Goal: Transaction & Acquisition: Purchase product/service

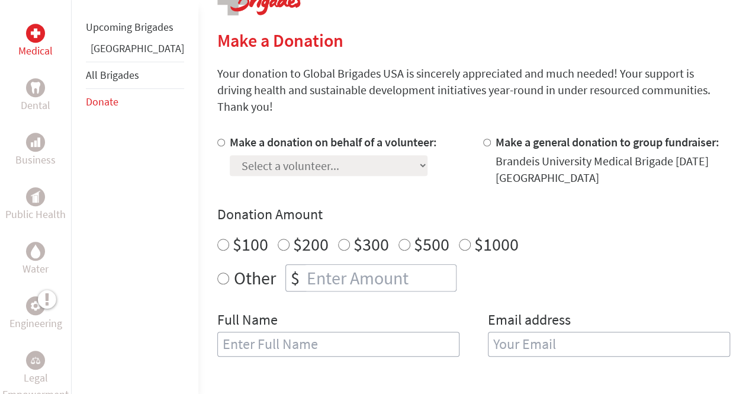
scroll to position [266, 0]
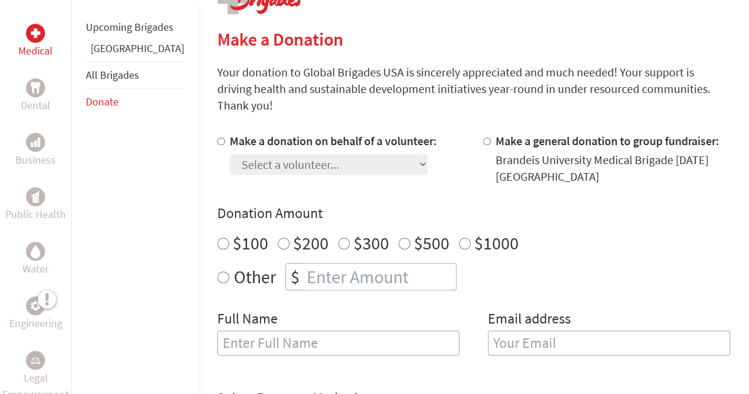
click at [253, 133] on label "Make a donation on behalf of a volunteer:" at bounding box center [333, 140] width 207 height 15
click at [225, 137] on input "Make a donation on behalf of a volunteer:" at bounding box center [221, 141] width 8 height 8
radio input "true"
click at [262, 154] on select "Select a volunteer... [PERSON_NAME] [PERSON_NAME] [PERSON_NAME] [PERSON_NAME] […" at bounding box center [329, 164] width 198 height 21
select select "4FC4E8B0-8DC7-11F0-9E6E-42010A400005"
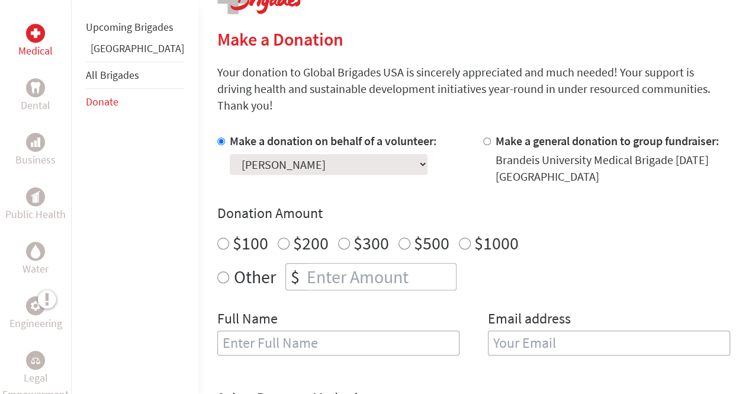
click at [230, 154] on select "Select a volunteer... [PERSON_NAME] [PERSON_NAME] [PERSON_NAME] [PERSON_NAME] […" at bounding box center [329, 164] width 198 height 21
click at [414, 232] on label "$500" at bounding box center [432, 243] width 36 height 23
click at [398, 237] on input "$500" at bounding box center [404, 243] width 12 height 12
radio input "true"
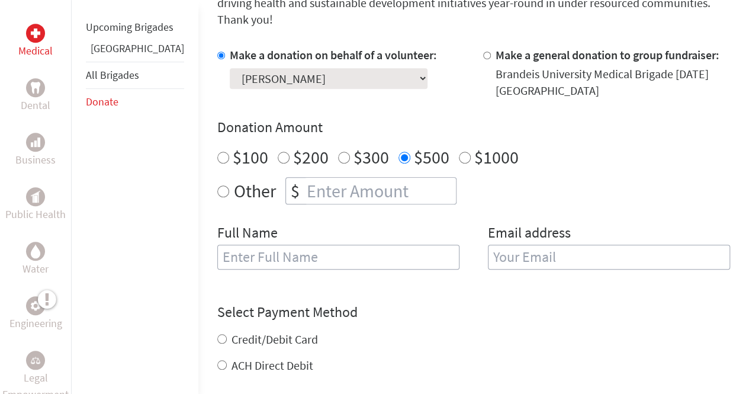
scroll to position [353, 0]
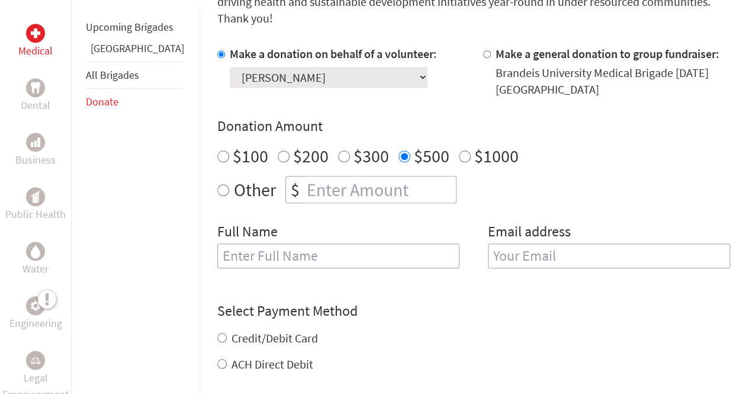
click at [270, 243] on input "text" at bounding box center [338, 255] width 242 height 25
type input "Gaurav"
click at [488, 243] on input "email" at bounding box center [609, 255] width 242 height 25
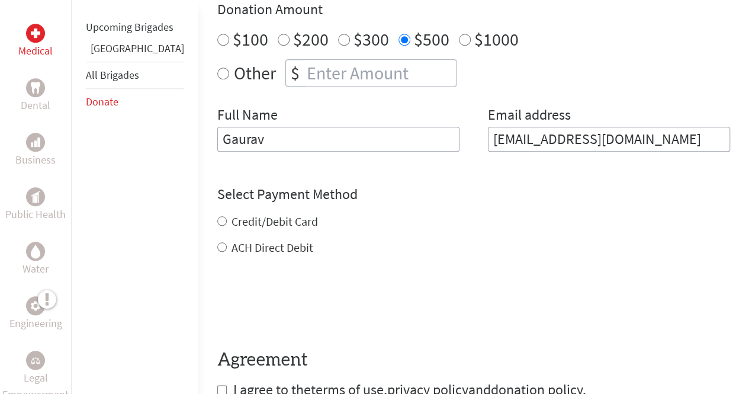
scroll to position [478, 0]
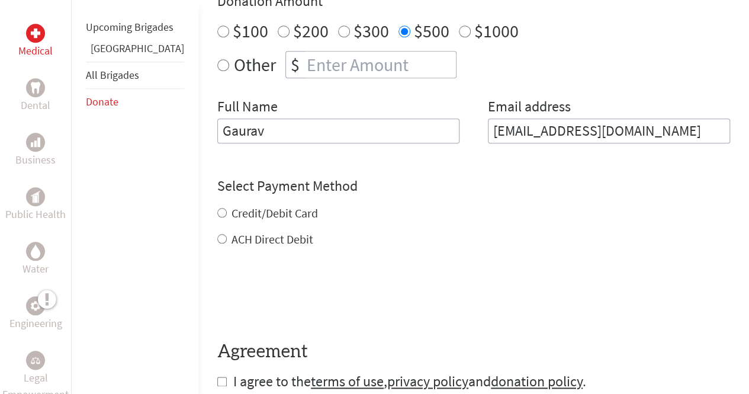
type input "[EMAIL_ADDRESS][DOMAIN_NAME]"
click at [258, 205] on div "Credit/Debit Card ACH Direct Debit" at bounding box center [473, 226] width 513 height 43
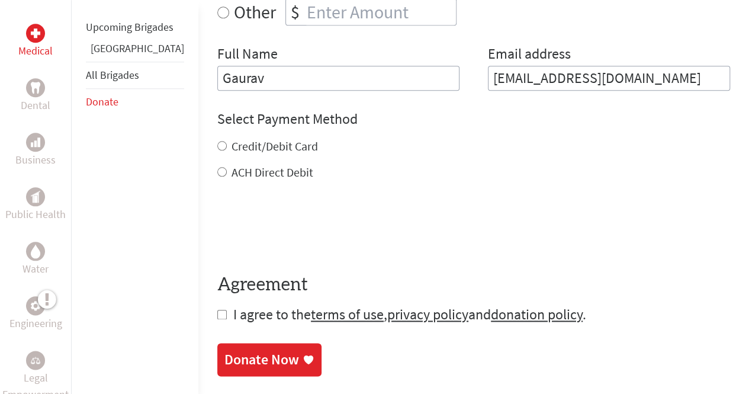
scroll to position [532, 0]
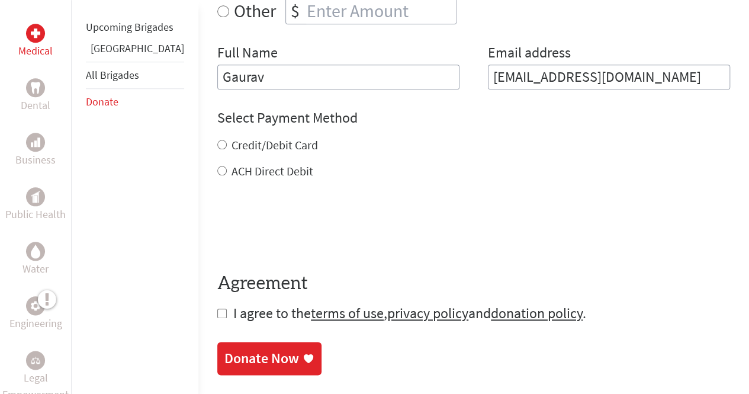
click at [217, 291] on form "Make a donation on behalf of a volunteer: Select a volunteer... [PERSON_NAME] […" at bounding box center [473, 95] width 513 height 456
click at [217, 304] on form "Make a donation on behalf of a volunteer: Select a volunteer... [PERSON_NAME] […" at bounding box center [473, 95] width 513 height 456
click at [217, 308] on input "checkbox" at bounding box center [221, 312] width 9 height 9
checkbox input "true"
click at [232, 137] on label "Credit/Debit Card" at bounding box center [275, 144] width 86 height 15
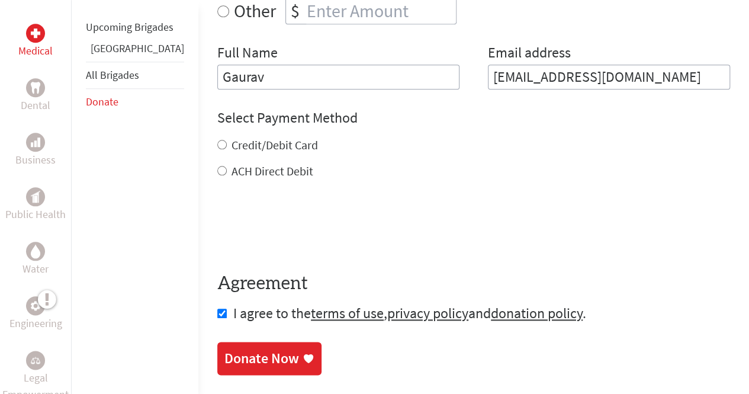
click at [217, 140] on input "Credit/Debit Card" at bounding box center [221, 144] width 9 height 9
radio input "true"
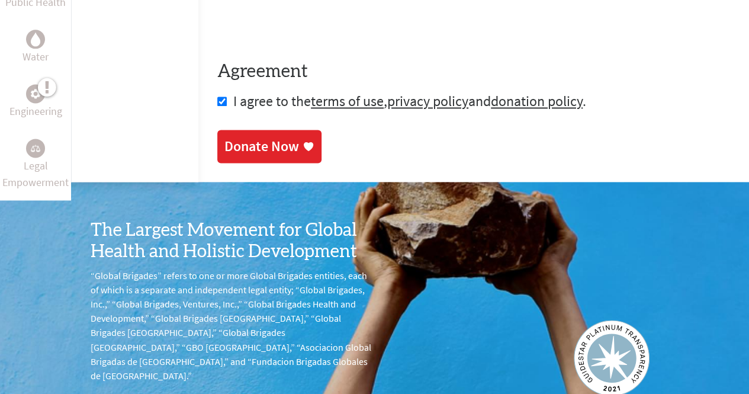
scroll to position [787, 0]
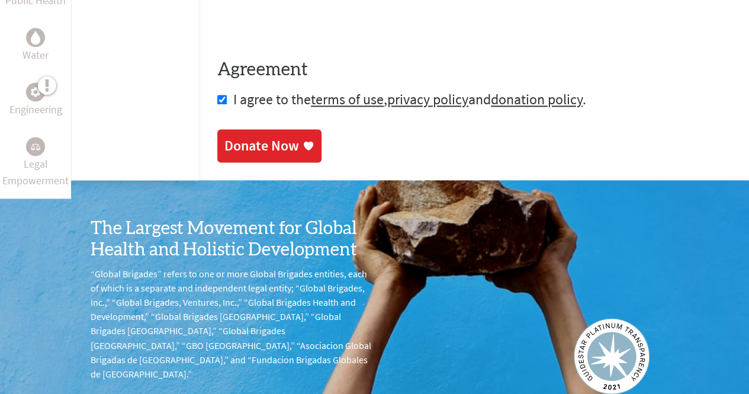
click at [224, 136] on div "Donate Now" at bounding box center [261, 145] width 75 height 19
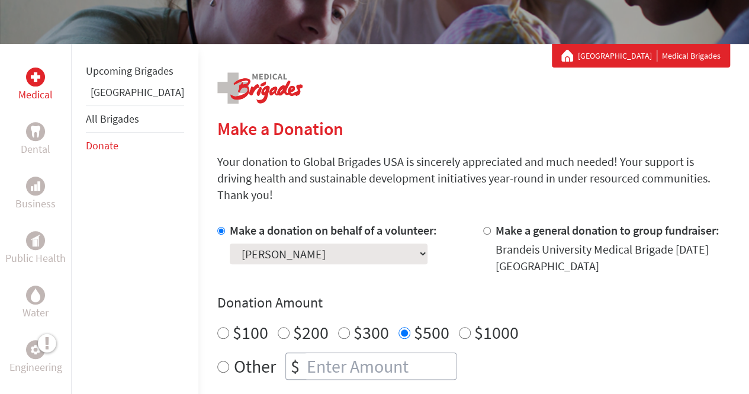
scroll to position [214, 0]
